Goal: Navigation & Orientation: Find specific page/section

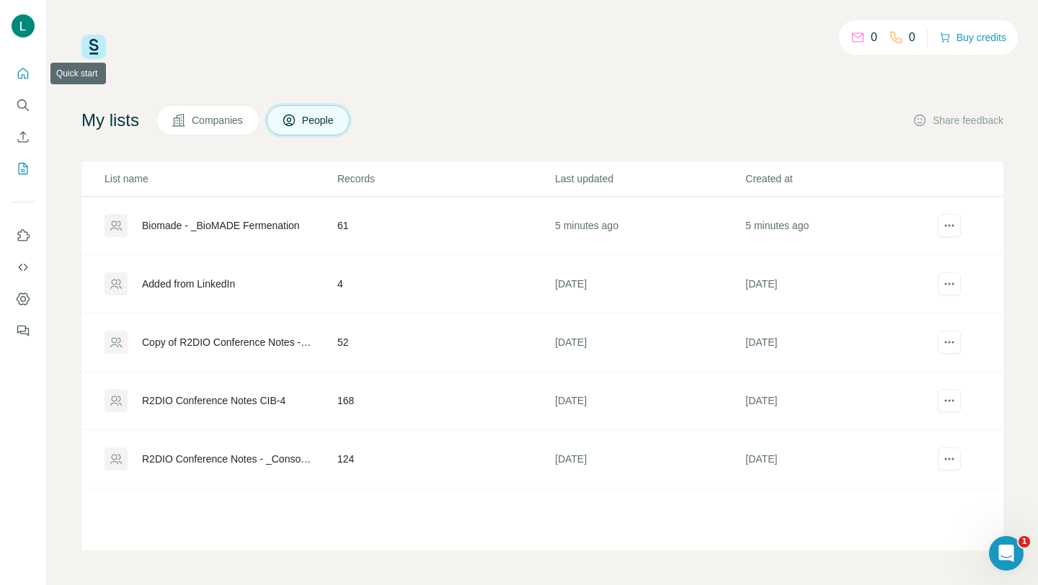
click at [23, 70] on icon "Quick start" at bounding box center [23, 73] width 14 height 14
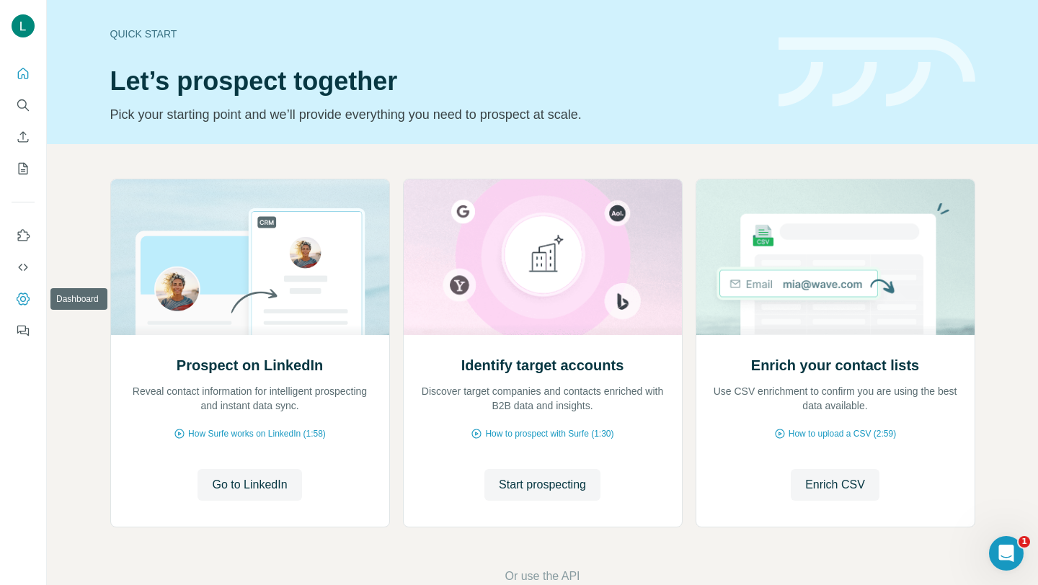
click at [19, 298] on icon "Dashboard" at bounding box center [23, 299] width 14 height 14
